Goal: Task Accomplishment & Management: Complete application form

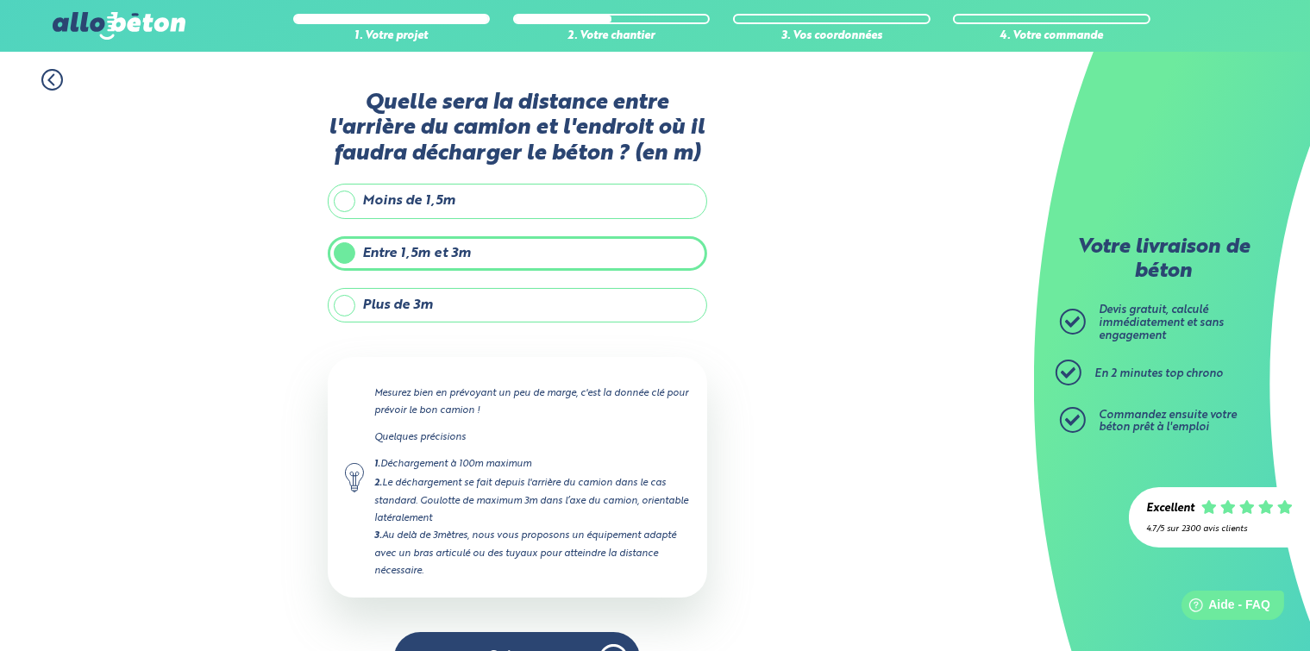
click at [418, 309] on label "Plus de 3m" at bounding box center [518, 305] width 380 height 35
click at [0, 0] on input "Plus de 3m" at bounding box center [0, 0] width 0 height 0
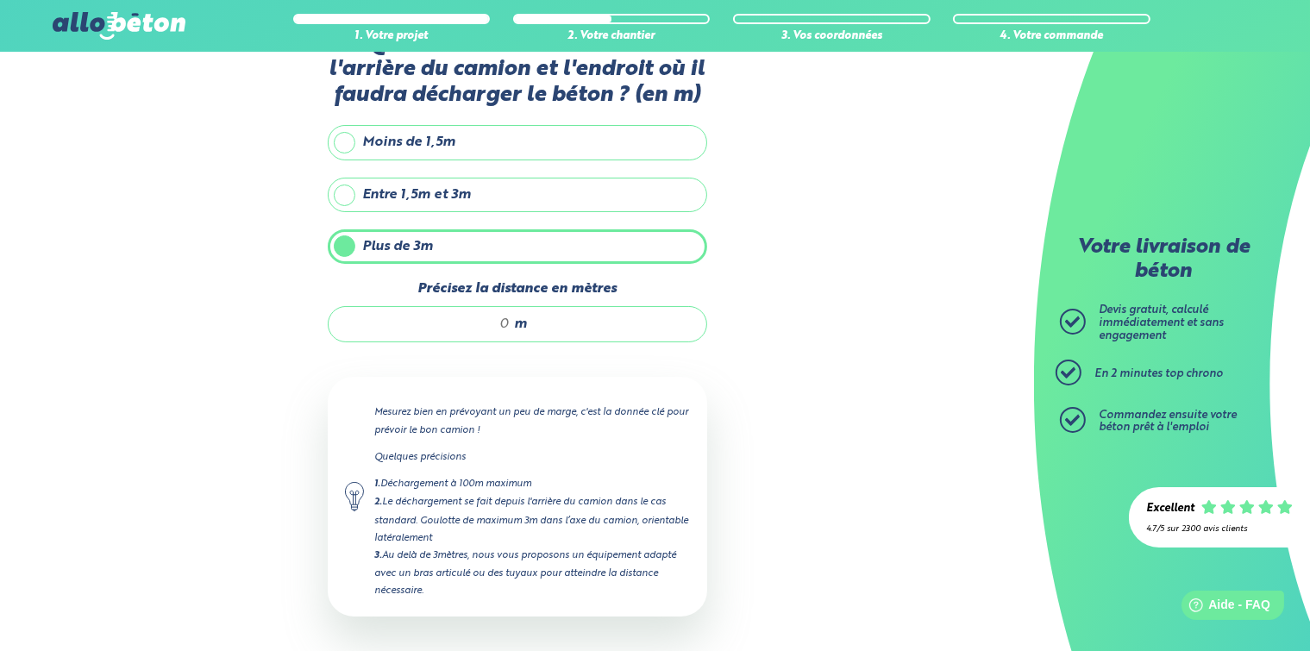
scroll to position [124, 0]
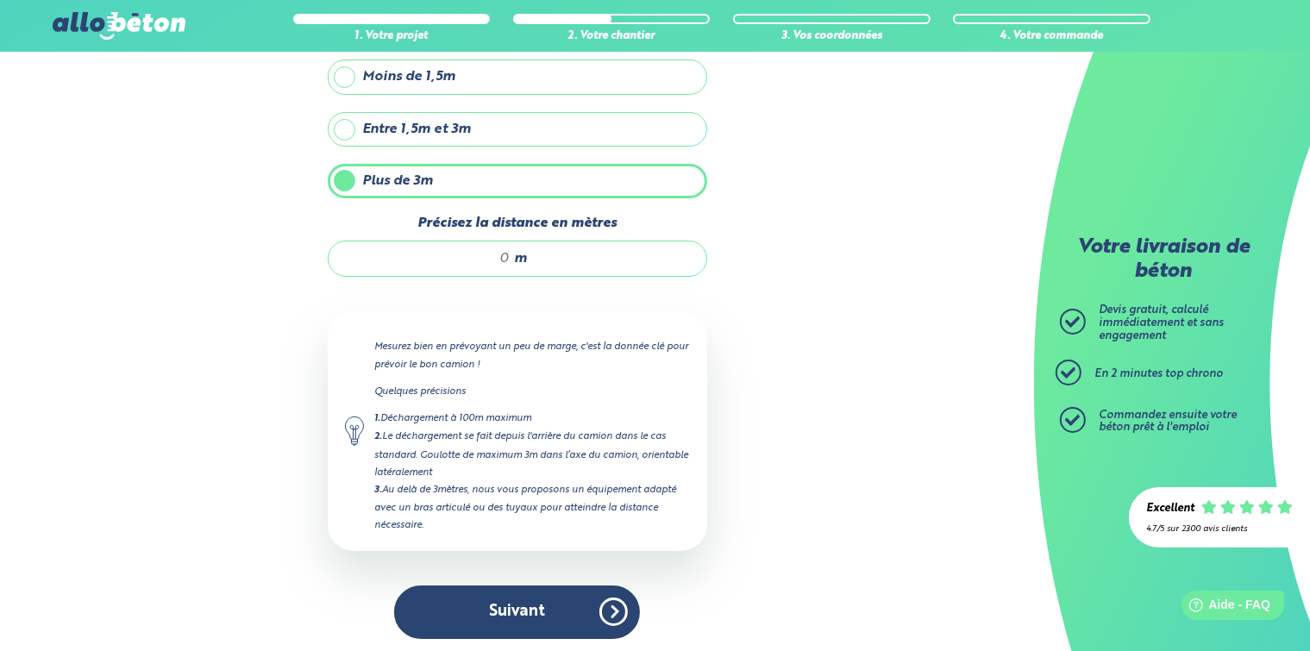
click at [510, 261] on input "Précisez la distance en mètres" at bounding box center [428, 258] width 165 height 17
click at [505, 261] on div "m" at bounding box center [518, 259] width 380 height 36
type input "6"
click at [728, 314] on div "1. Votre projet 2. Votre chantier 3. Vos coordonnées 4. Votre commande Quelle s…" at bounding box center [517, 292] width 1034 height 729
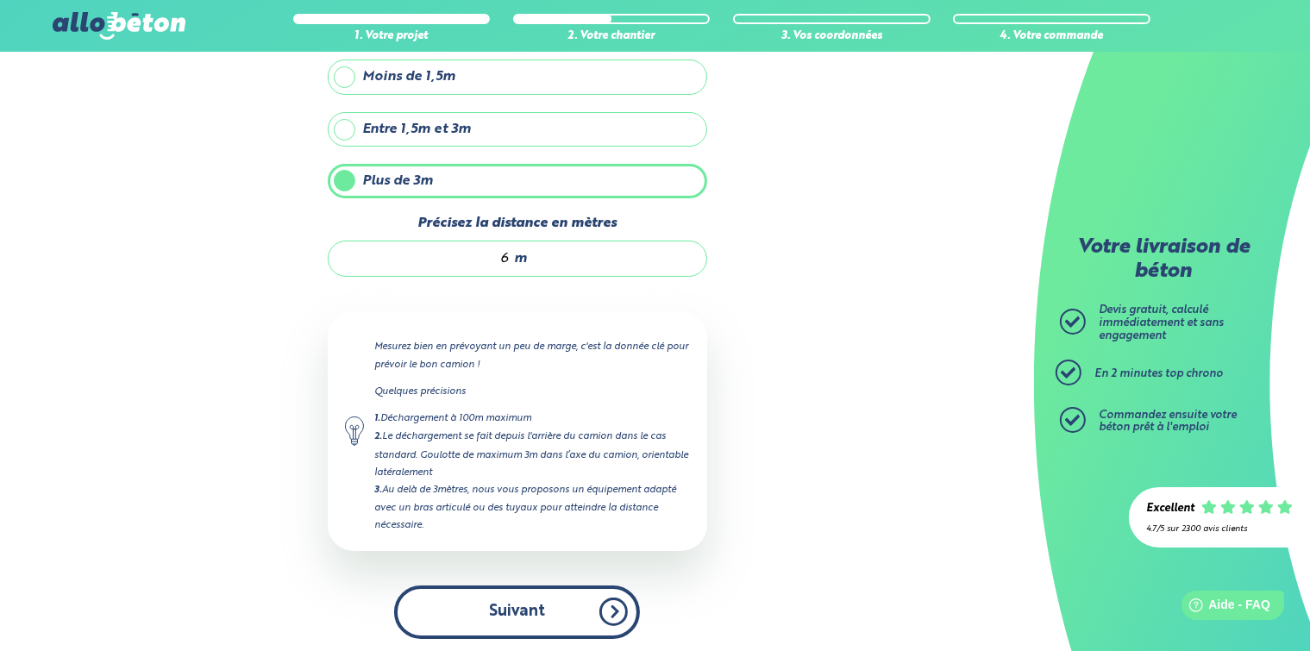
click at [524, 616] on button "Suivant" at bounding box center [517, 612] width 246 height 53
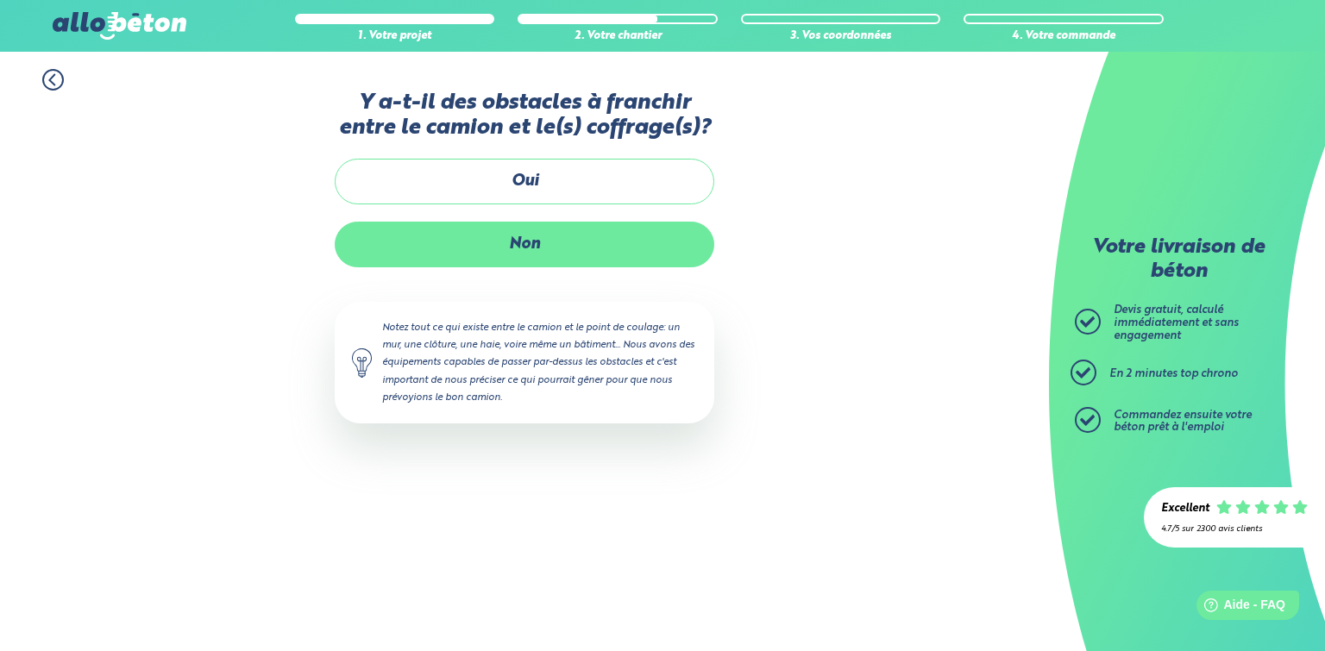
click at [511, 250] on label "Non" at bounding box center [525, 245] width 380 height 46
click at [0, 0] on input "Non" at bounding box center [0, 0] width 0 height 0
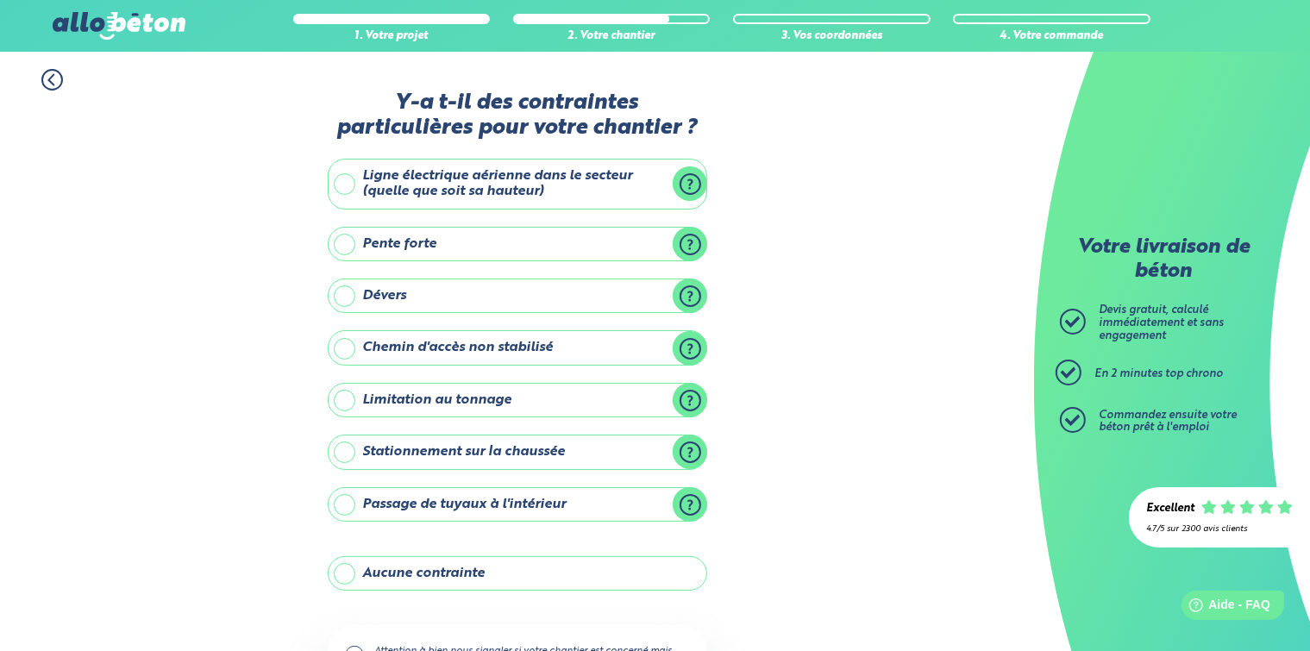
click at [346, 186] on label "Ligne électrique aérienne dans le secteur (quelle que soit sa hauteur)" at bounding box center [518, 184] width 380 height 51
click at [0, 0] on input "Ligne électrique aérienne dans le secteur (quelle que soit sa hauteur)" at bounding box center [0, 0] width 0 height 0
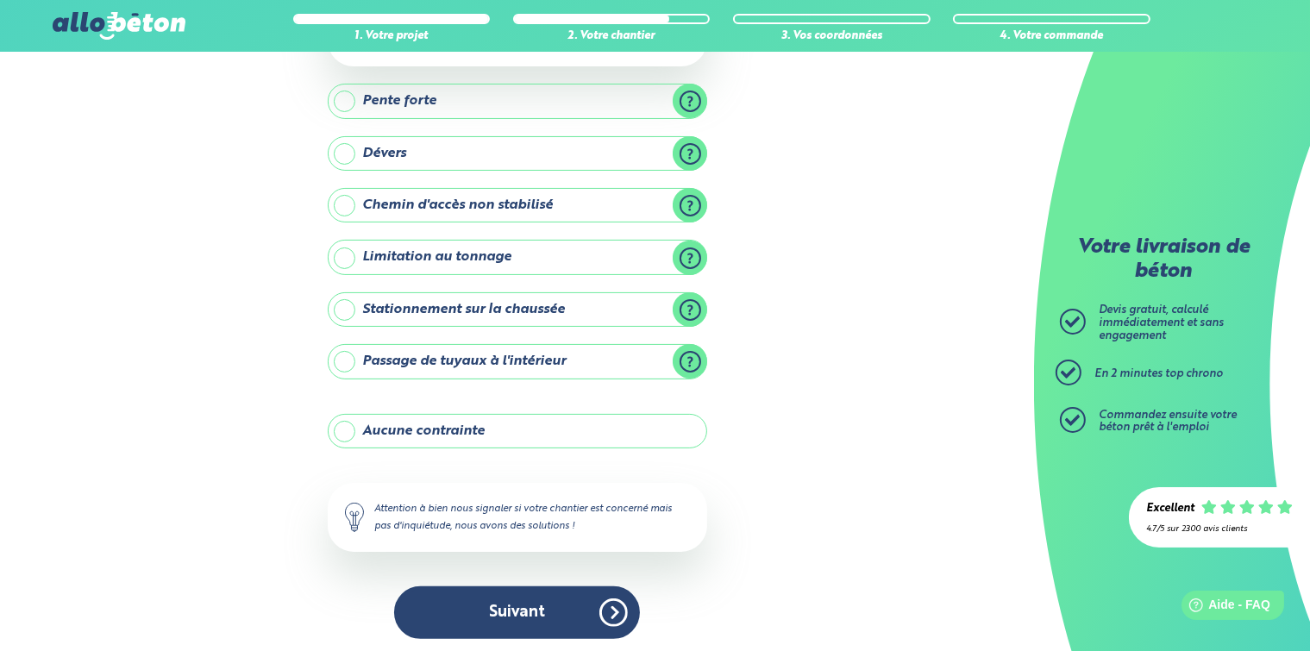
scroll to position [266, 0]
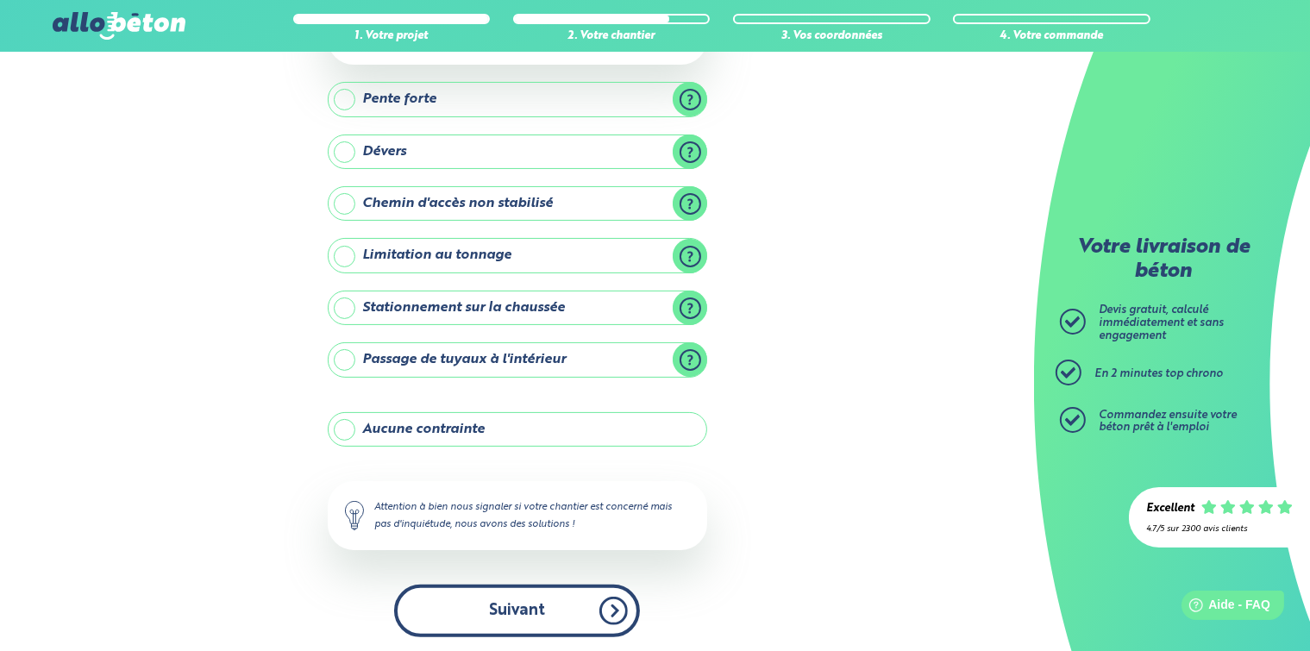
click at [540, 605] on button "Suivant" at bounding box center [517, 611] width 246 height 53
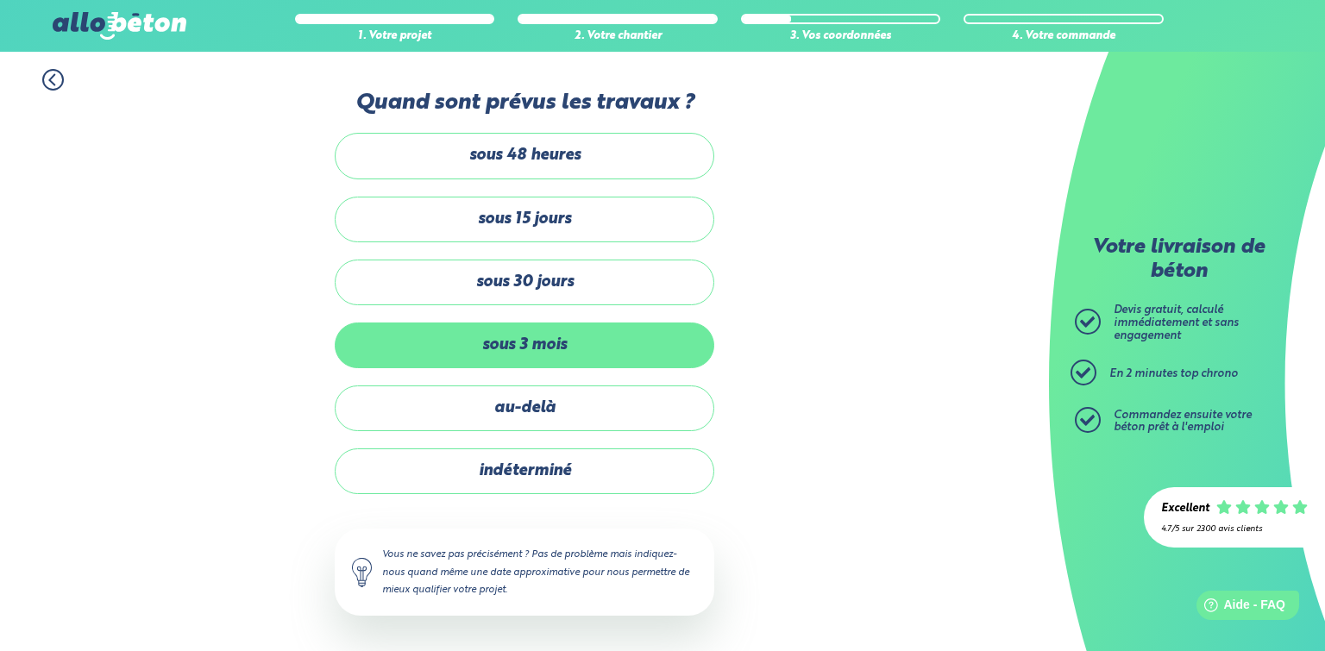
click at [535, 347] on label "sous 3 mois" at bounding box center [525, 346] width 380 height 46
click at [0, 0] on input "sous 3 mois" at bounding box center [0, 0] width 0 height 0
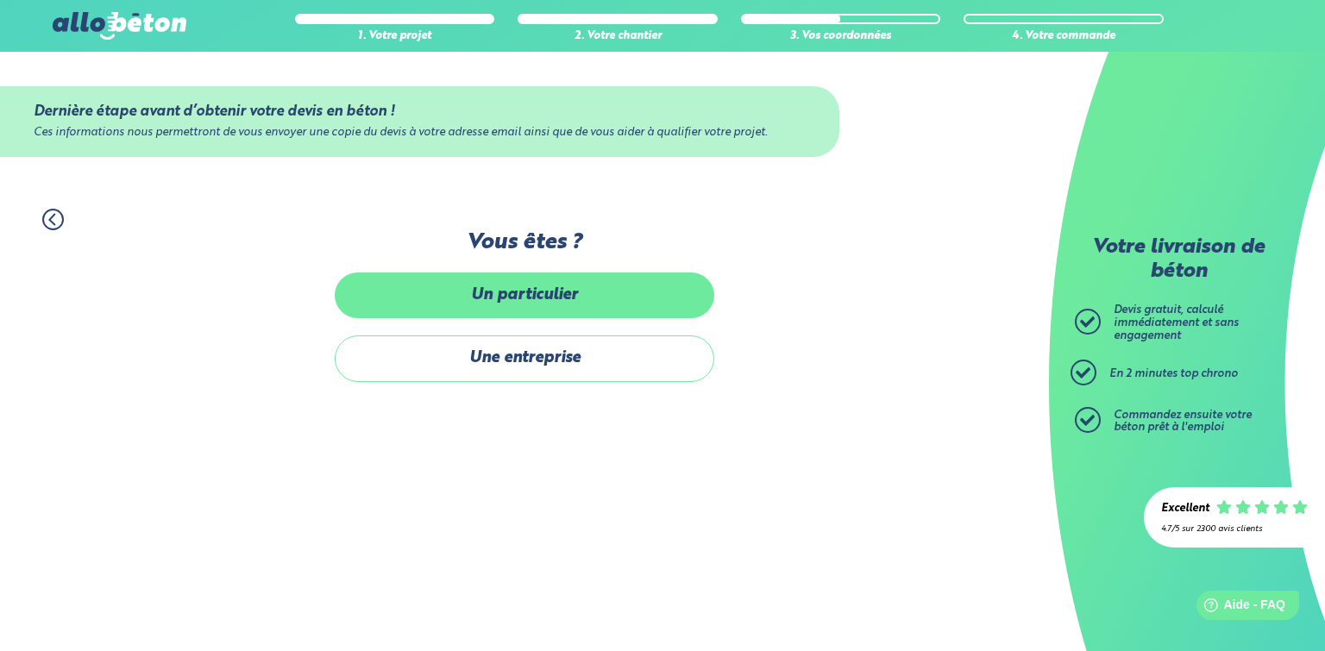
click at [520, 285] on label "Un particulier" at bounding box center [525, 296] width 380 height 46
click at [0, 0] on input "Un particulier" at bounding box center [0, 0] width 0 height 0
